Goal: Browse casually

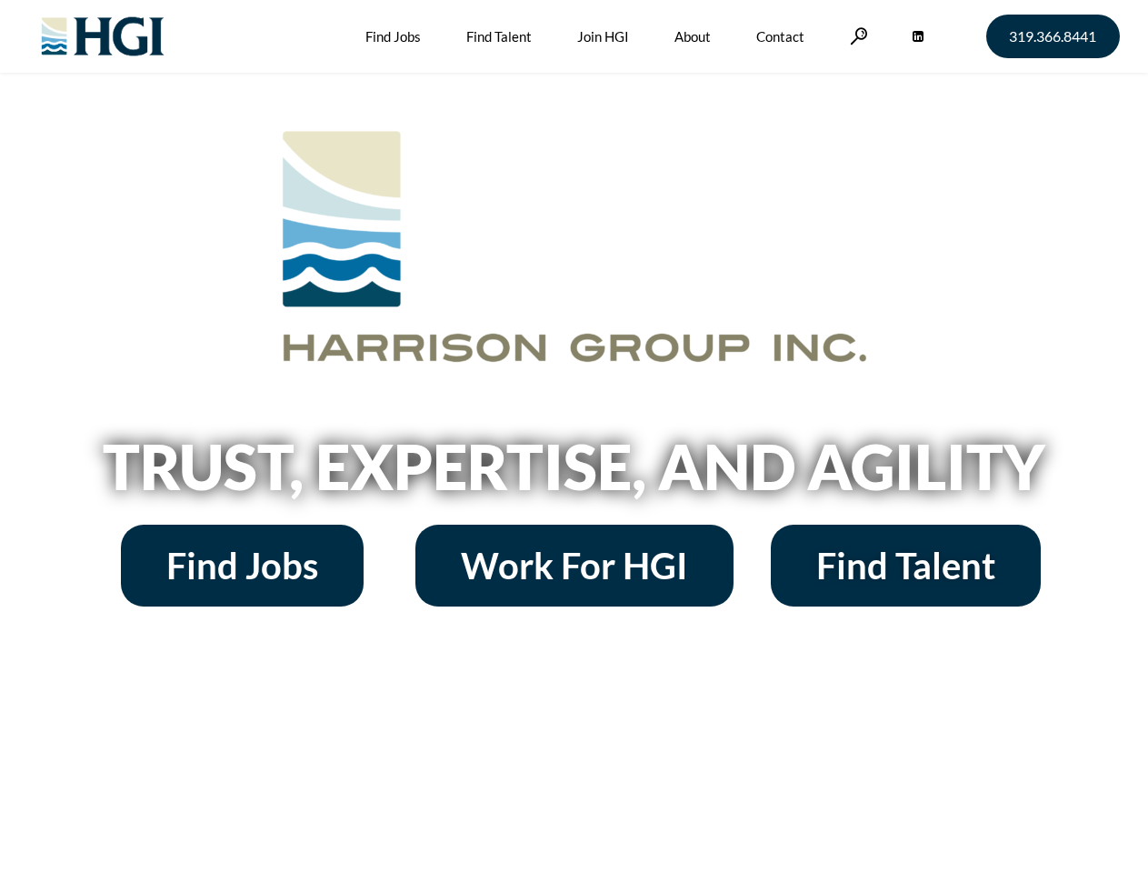
click at [574, 436] on h2 "Trust, Expertise, and Agility" at bounding box center [574, 467] width 1036 height 62
click at [856, 35] on link at bounding box center [859, 35] width 18 height 17
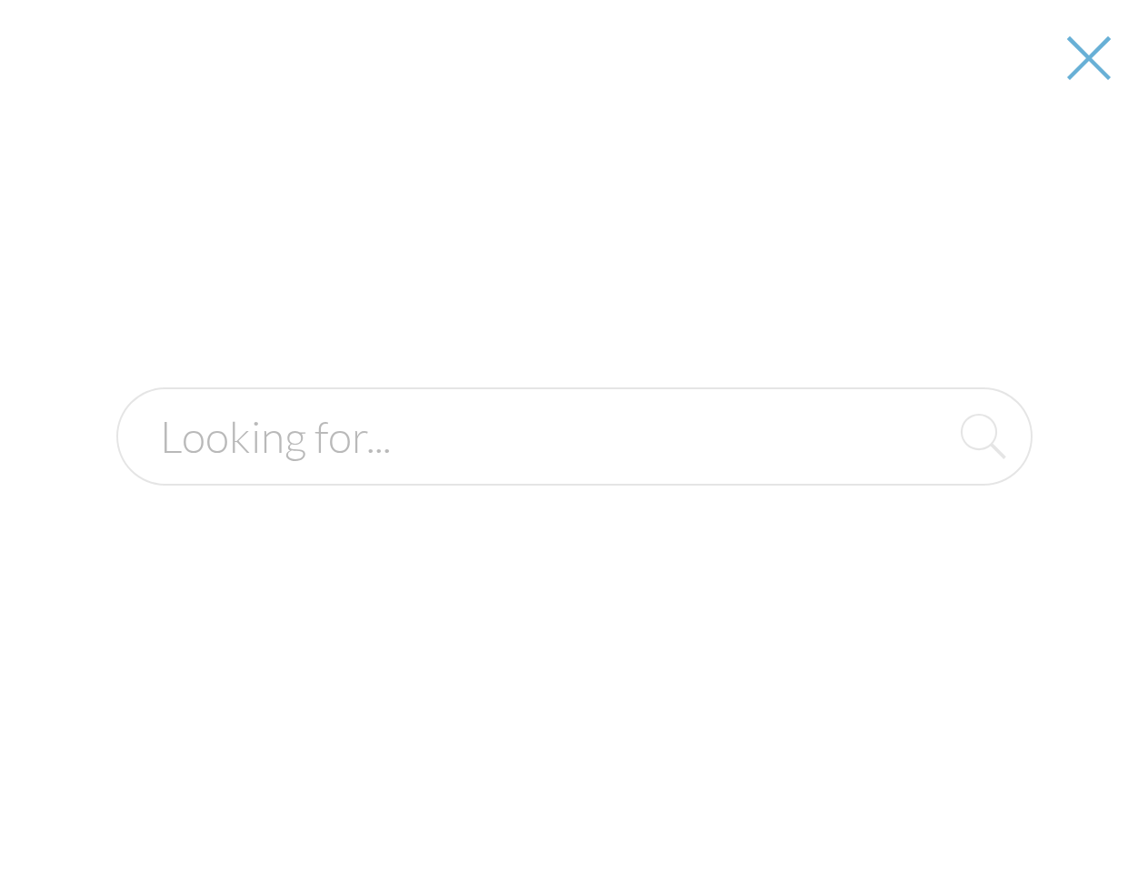
click at [574, 473] on h2 "Trust, Expertise, and Agility" at bounding box center [574, 467] width 1036 height 62
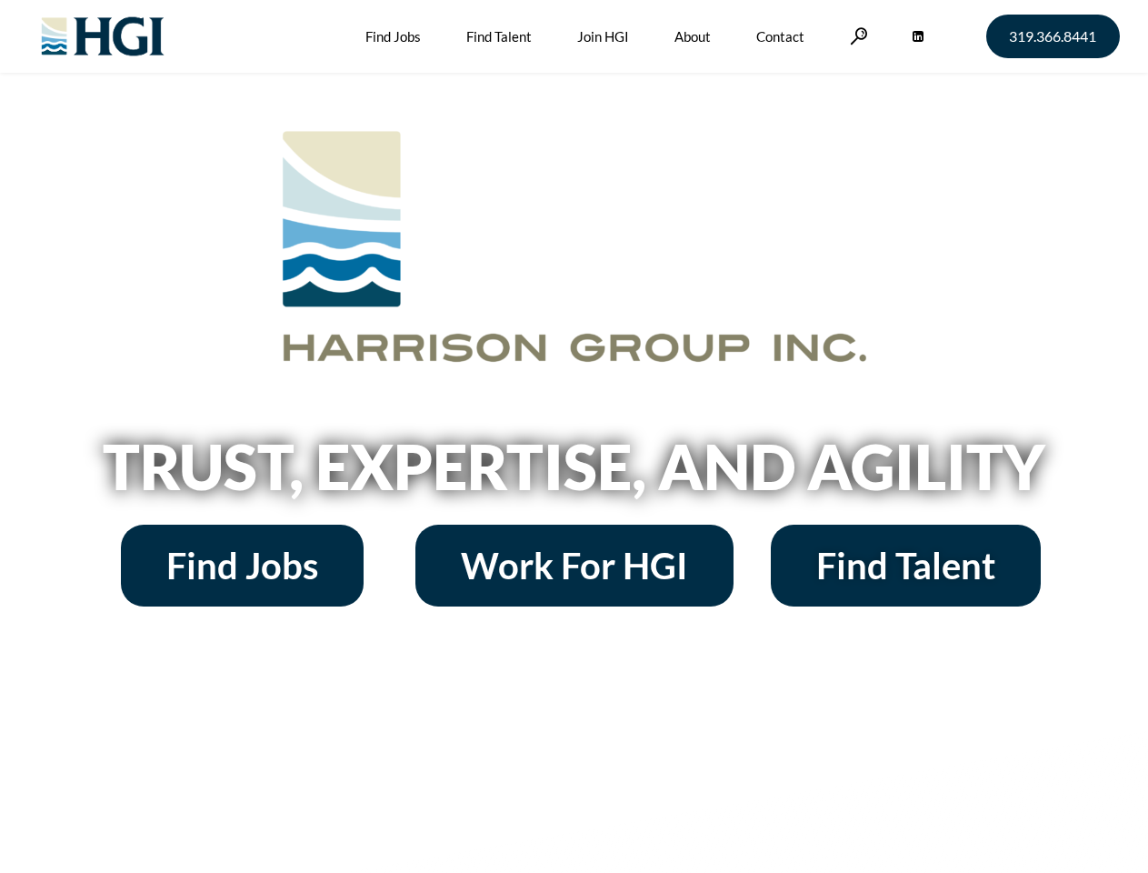
click at [574, 436] on h2 "Trust, Expertise, and Agility" at bounding box center [574, 467] width 1036 height 62
click at [856, 35] on link at bounding box center [859, 35] width 18 height 17
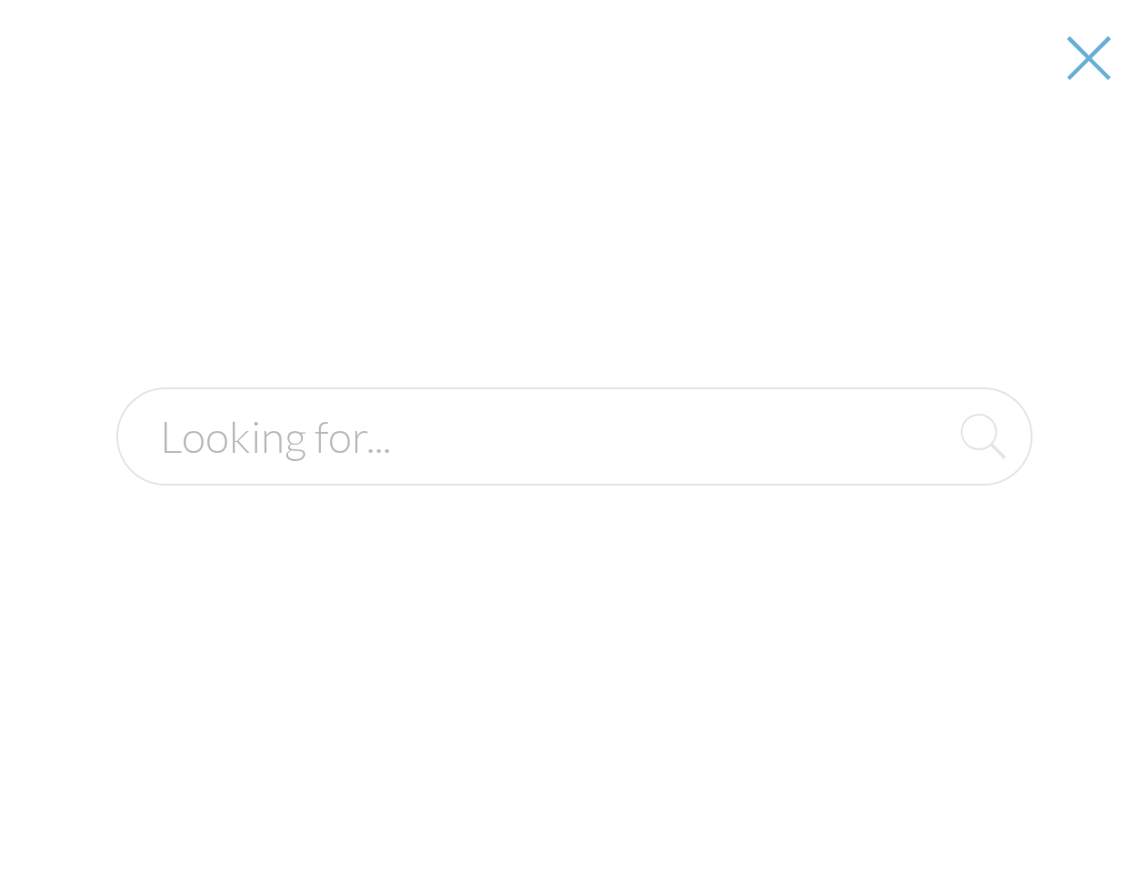
click at [574, 473] on h2 "Trust, Expertise, and Agility" at bounding box center [574, 467] width 1036 height 62
